Goal: Information Seeking & Learning: Compare options

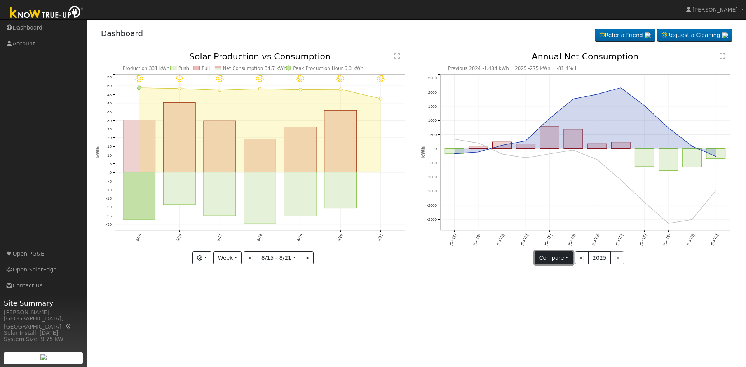
click at [555, 260] on button "Compare" at bounding box center [554, 257] width 38 height 13
click at [553, 283] on link "Current Year" at bounding box center [565, 285] width 61 height 11
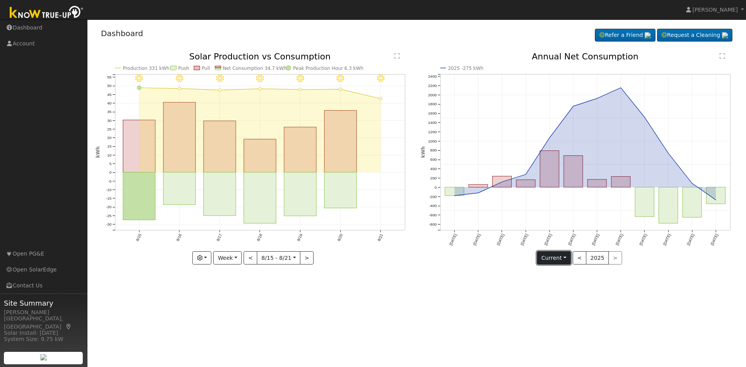
click at [565, 260] on button "Current" at bounding box center [554, 257] width 34 height 13
click at [560, 286] on link "Current Year" at bounding box center [568, 285] width 61 height 11
click at [131, 31] on link "Dashboard" at bounding box center [122, 33] width 42 height 9
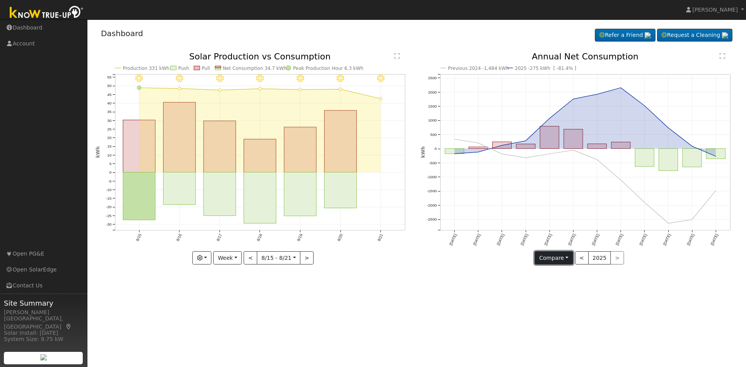
click at [553, 253] on button "Compare" at bounding box center [554, 257] width 38 height 13
click at [552, 274] on link "Compare Previous" at bounding box center [565, 274] width 61 height 11
click at [43, 15] on img at bounding box center [47, 12] width 82 height 17
click at [59, 14] on img at bounding box center [47, 12] width 82 height 17
click at [555, 258] on button "Compare" at bounding box center [554, 257] width 38 height 13
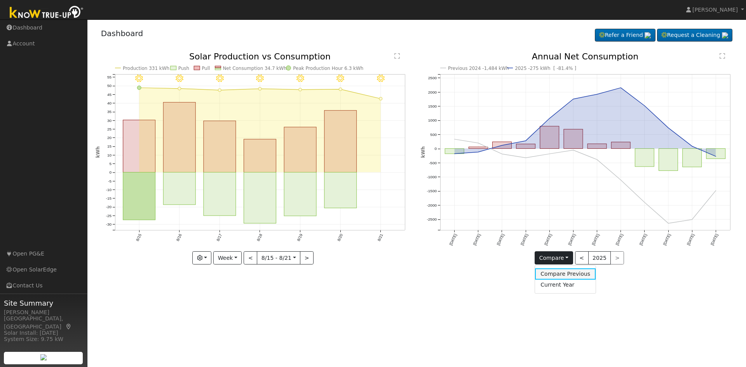
click at [556, 274] on link "Compare Previous" at bounding box center [565, 274] width 61 height 11
click at [612, 257] on div "< 2025 >" at bounding box center [599, 257] width 49 height 13
click at [597, 258] on button "2025" at bounding box center [599, 257] width 23 height 13
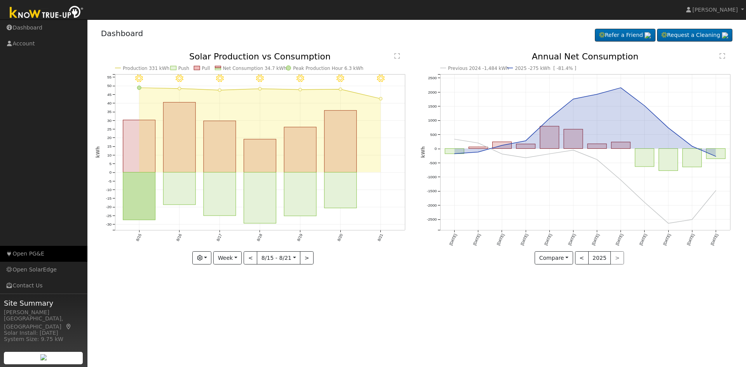
click at [37, 254] on link "Open PG&E" at bounding box center [43, 254] width 87 height 16
